Goal: Task Accomplishment & Management: Manage account settings

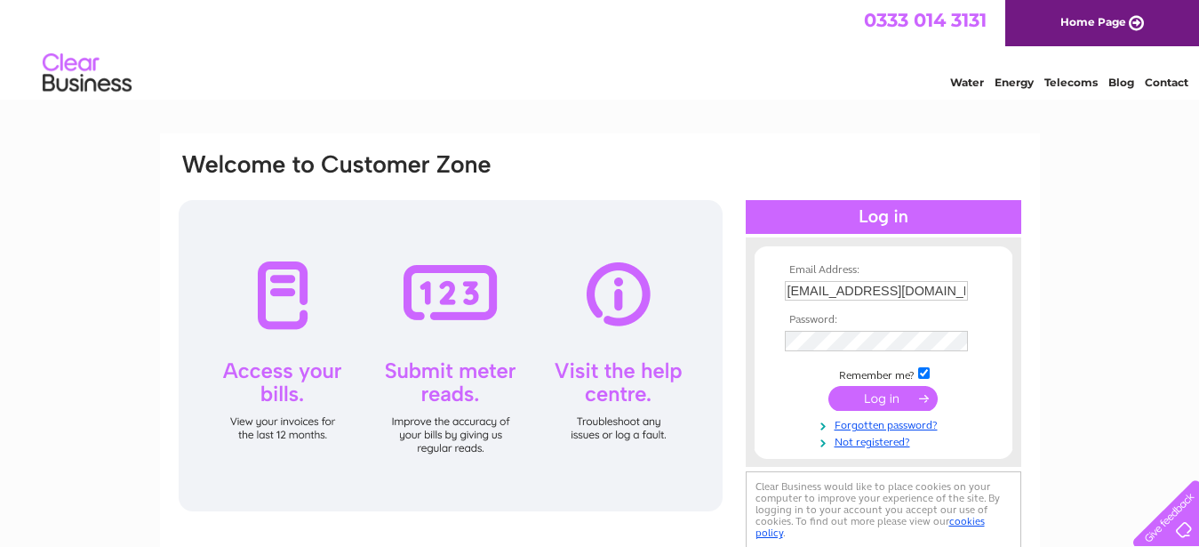
click at [888, 400] on input "submit" at bounding box center [883, 398] width 109 height 25
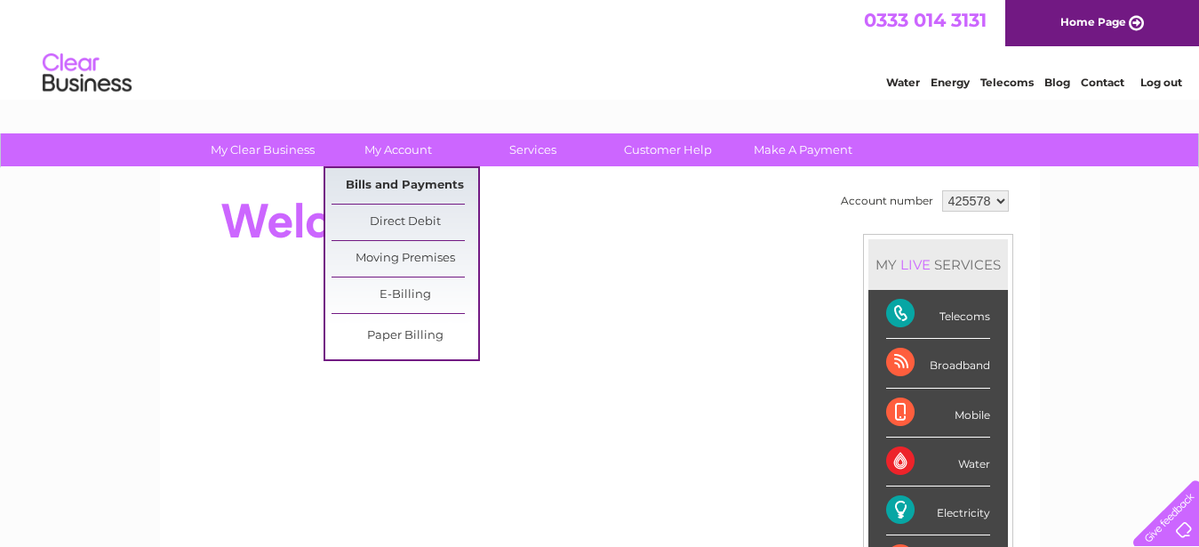
click at [396, 178] on link "Bills and Payments" at bounding box center [405, 186] width 147 height 36
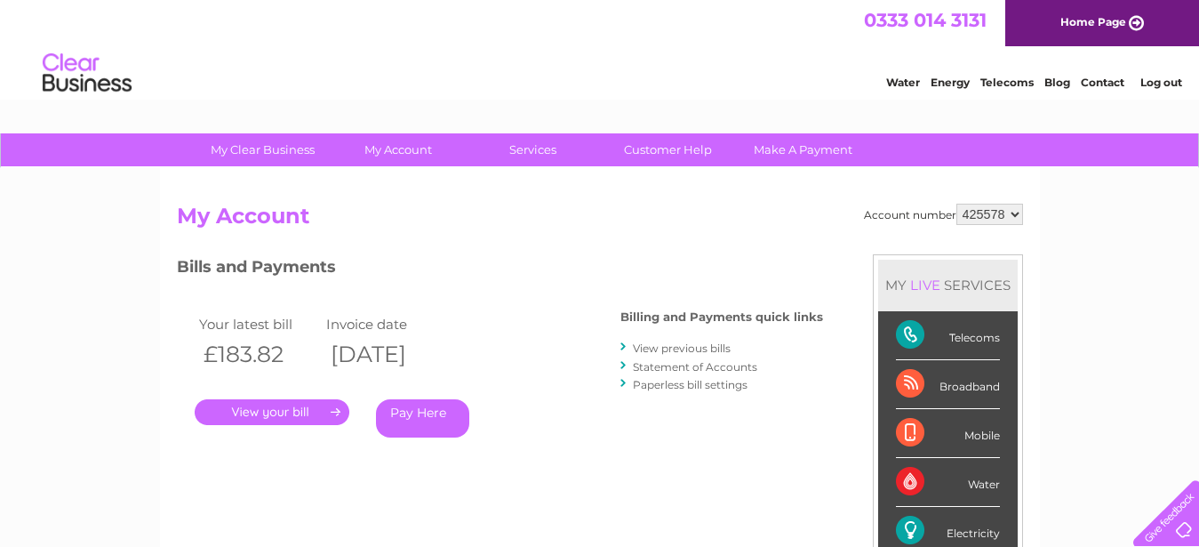
click at [286, 410] on link "." at bounding box center [272, 412] width 155 height 26
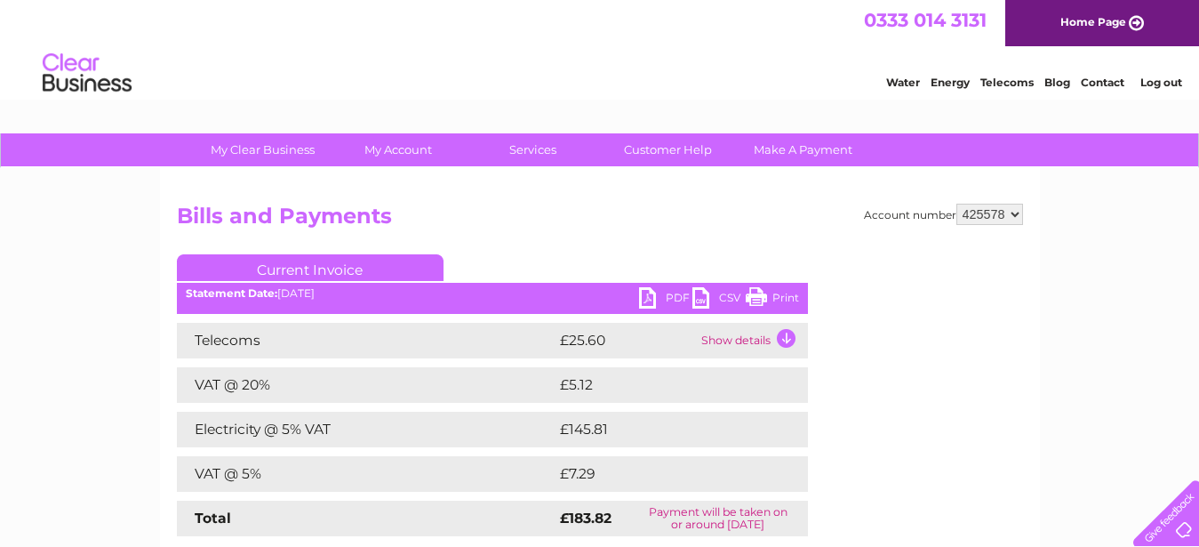
click at [666, 300] on link "PDF" at bounding box center [665, 300] width 53 height 26
click at [783, 298] on link "Print" at bounding box center [772, 300] width 53 height 26
